Goal: Task Accomplishment & Management: Complete application form

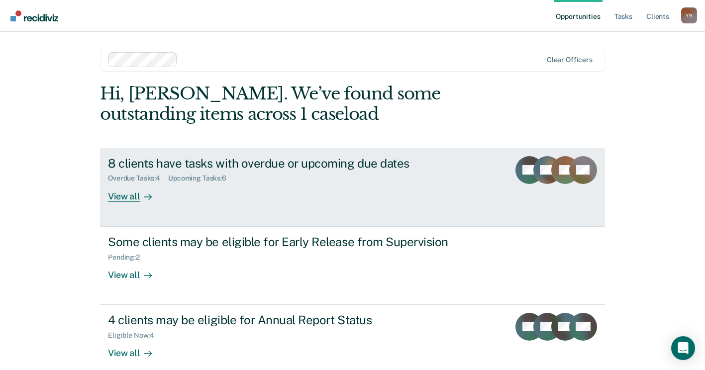
scroll to position [13, 0]
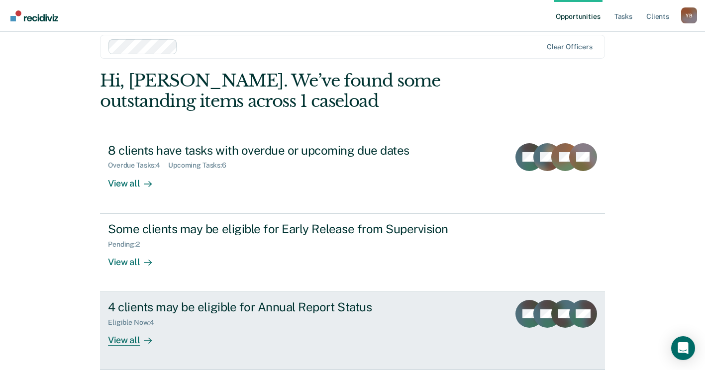
click at [125, 338] on div "View all" at bounding box center [136, 336] width 56 height 19
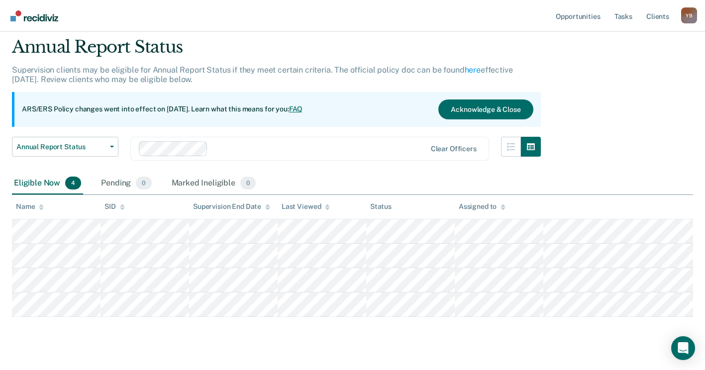
scroll to position [50, 0]
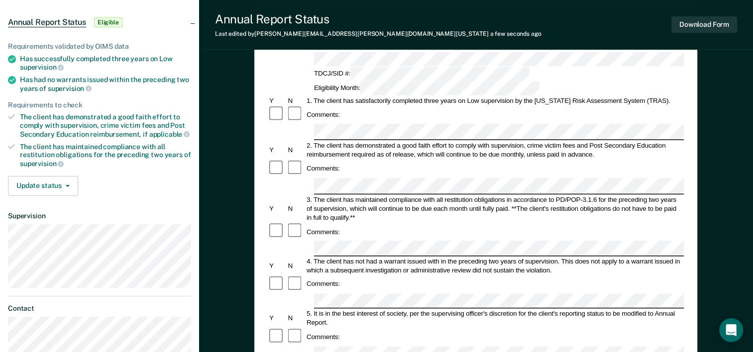
scroll to position [99, 0]
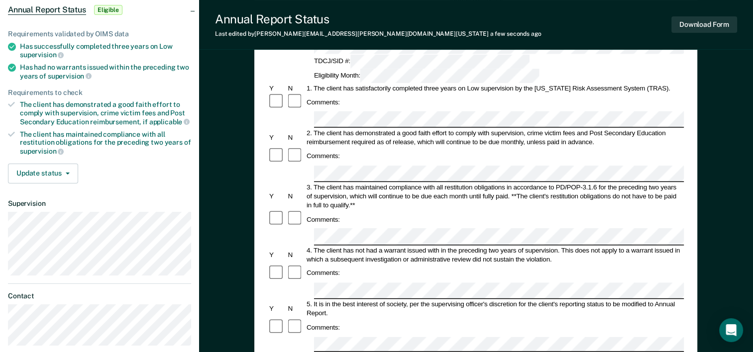
click at [279, 319] on div at bounding box center [277, 327] width 18 height 17
click at [298, 319] on div at bounding box center [295, 327] width 18 height 17
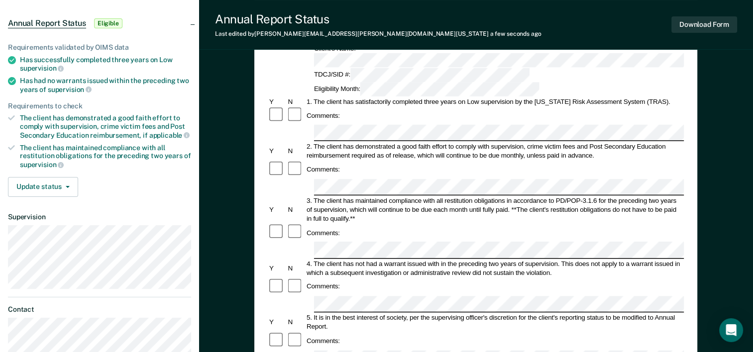
scroll to position [136, 0]
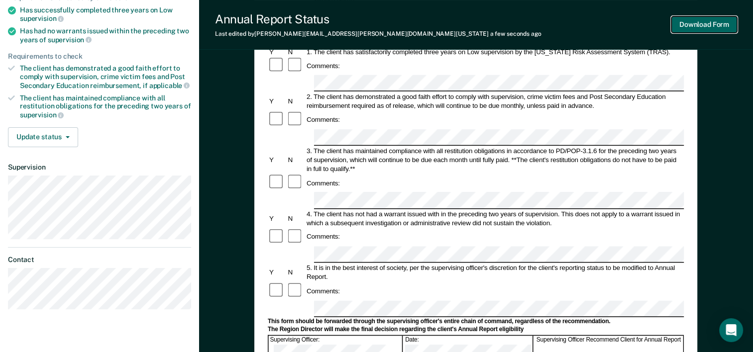
click at [695, 29] on button "Download Form" at bounding box center [704, 24] width 66 height 16
